Goal: Task Accomplishment & Management: Manage account settings

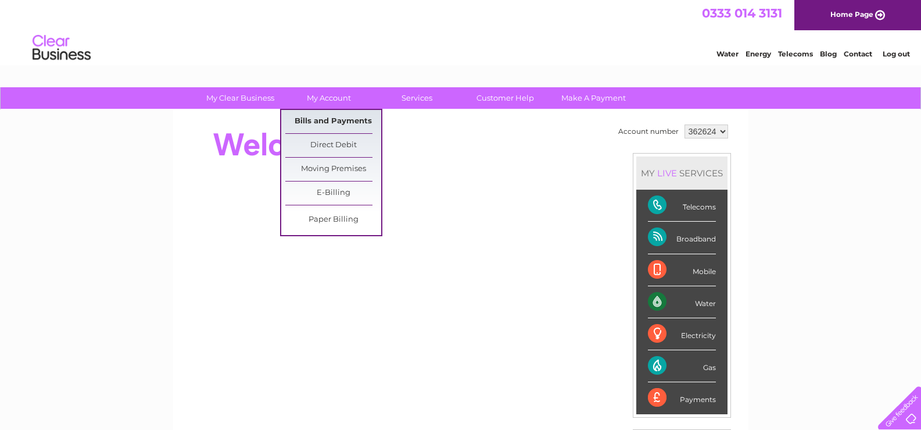
click at [330, 121] on link "Bills and Payments" at bounding box center [333, 121] width 96 height 23
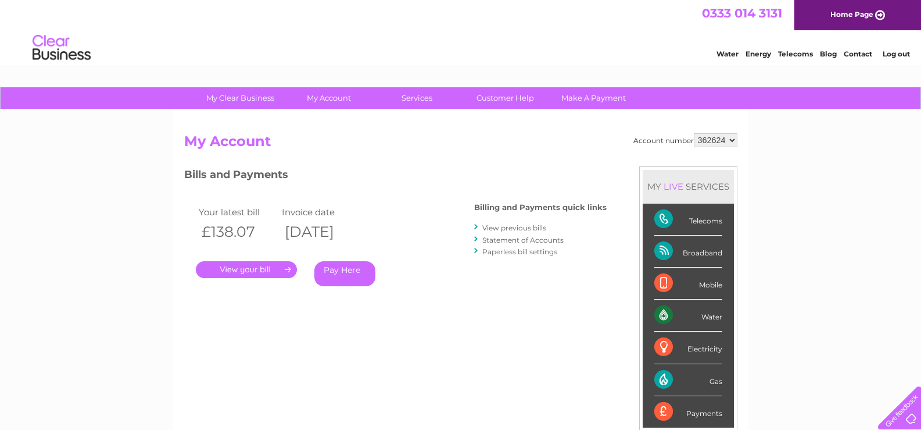
click at [525, 227] on link "View previous bills" at bounding box center [514, 227] width 64 height 9
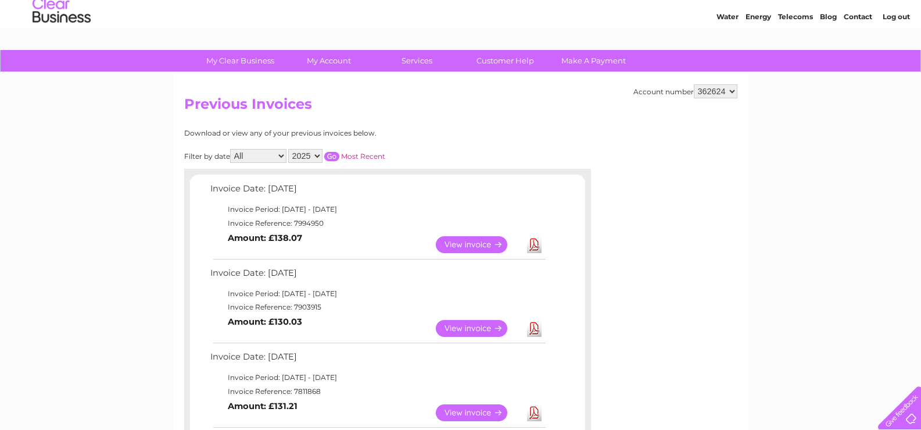
scroll to position [24, 0]
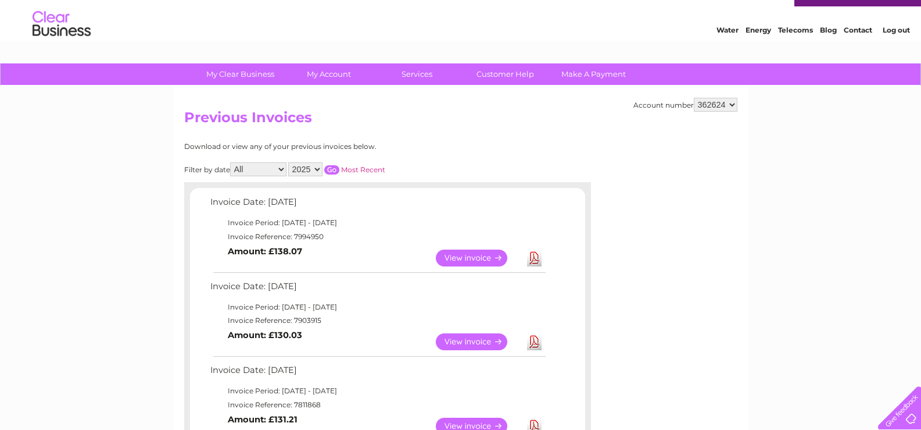
click at [319, 166] on select "2025 2024 2023 2022" at bounding box center [305, 169] width 34 height 14
select select "2024"
click at [289, 162] on select "2025 2024 2023 2022" at bounding box center [305, 169] width 34 height 14
click at [335, 169] on input "button" at bounding box center [331, 169] width 15 height 9
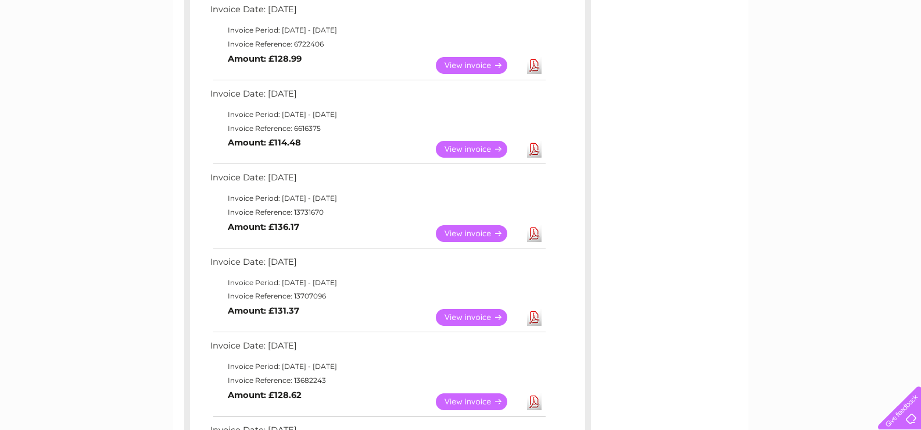
scroll to position [663, 0]
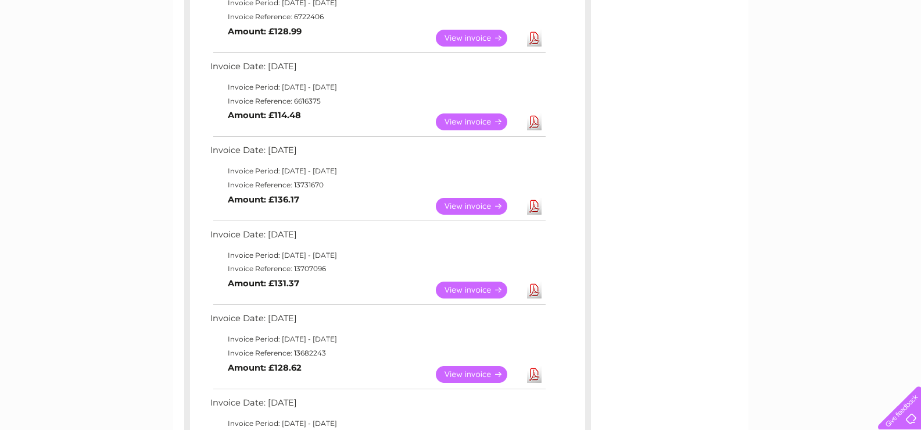
click at [534, 207] on link "Download" at bounding box center [534, 206] width 15 height 17
